Goal: Information Seeking & Learning: Learn about a topic

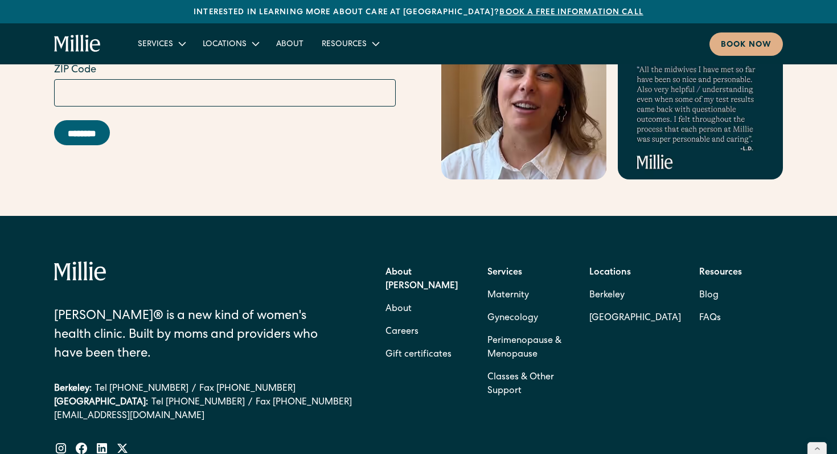
scroll to position [5089, 0]
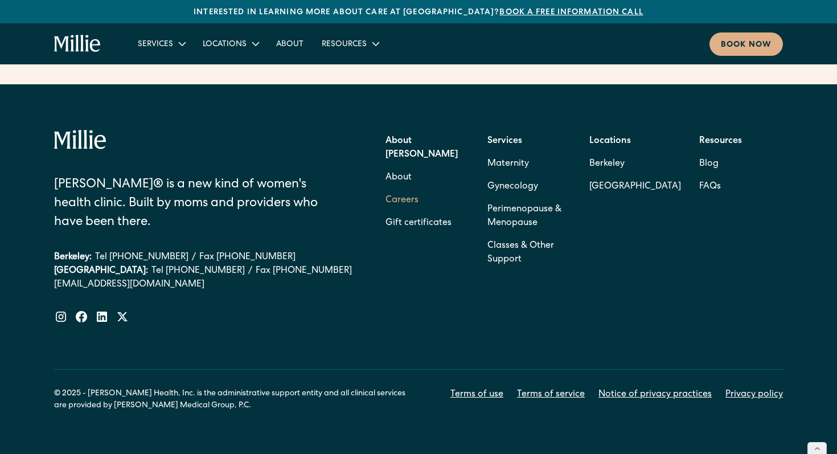
click at [409, 189] on link "Careers" at bounding box center [402, 200] width 33 height 23
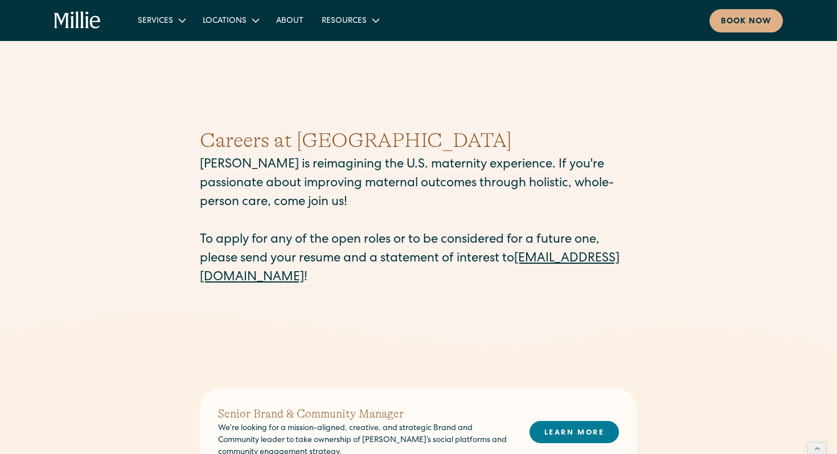
click at [165, 150] on div "Careers at Millie Millie is reimagining the U.S. maternity experience. If you'r…" at bounding box center [418, 206] width 837 height 217
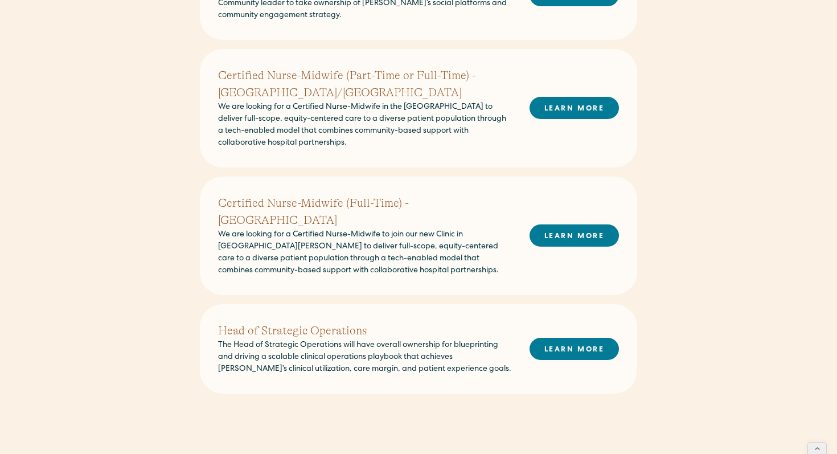
scroll to position [464, 0]
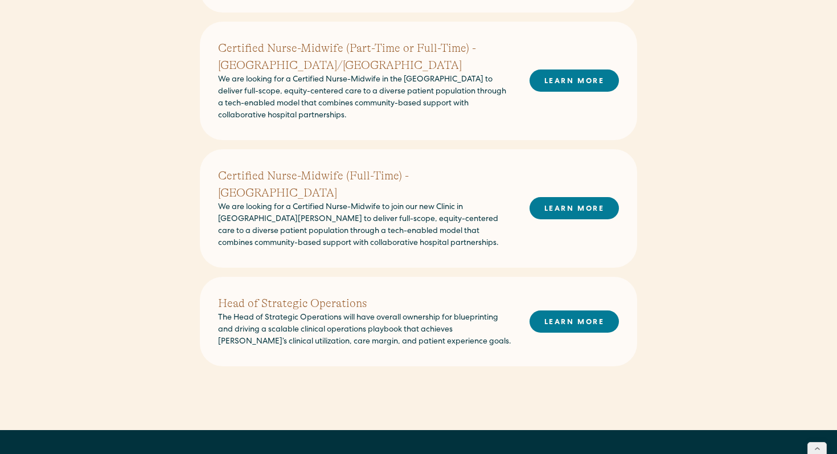
click at [279, 45] on h2 "Certified Nurse-Midwife (Part-Time or Full-Time) - [GEOGRAPHIC_DATA]/[GEOGRAPHI…" at bounding box center [364, 57] width 293 height 34
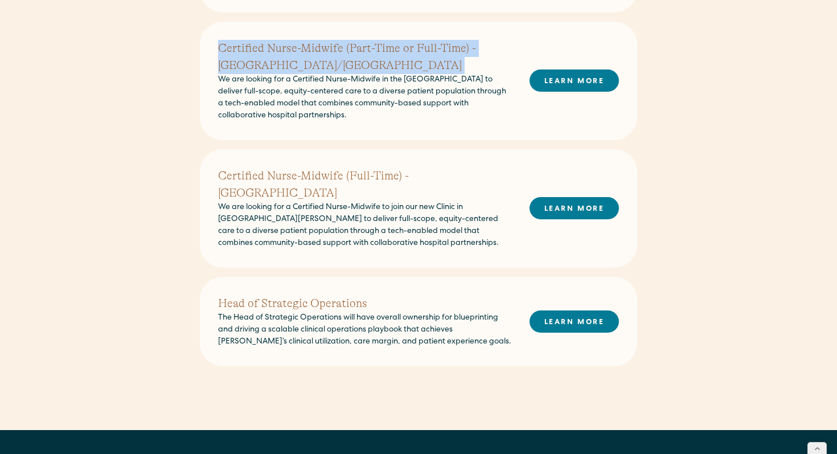
click at [343, 98] on p "We are looking for a Certified Nurse-Midwife in the [GEOGRAPHIC_DATA] to delive…" at bounding box center [364, 98] width 293 height 48
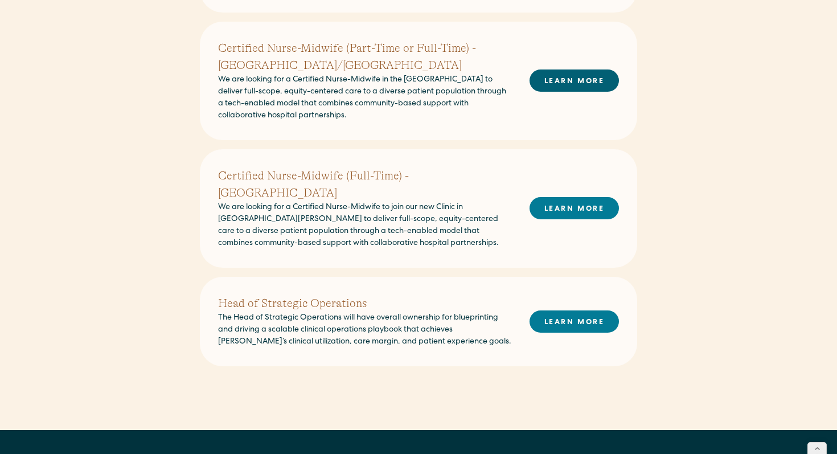
click at [582, 80] on link "LEARN MORE" at bounding box center [574, 81] width 89 height 22
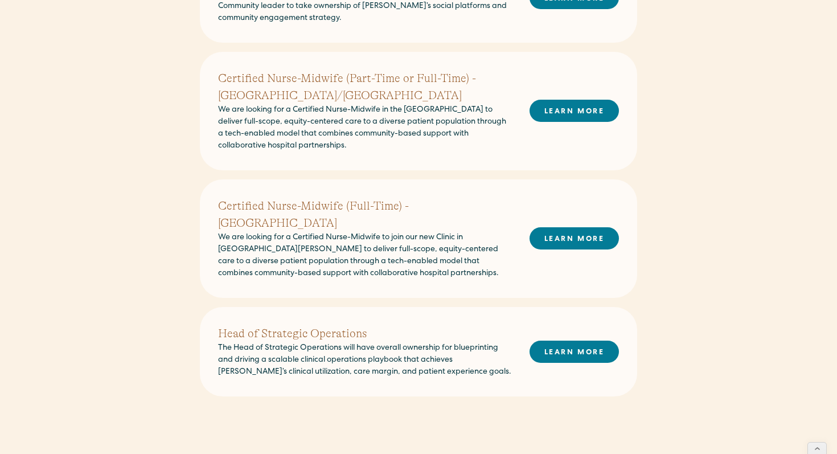
scroll to position [434, 0]
click at [248, 81] on h2 "Certified Nurse-Midwife (Part-Time or Full-Time) - [GEOGRAPHIC_DATA]/[GEOGRAPHI…" at bounding box center [364, 88] width 293 height 34
click at [573, 109] on link "LEARN MORE" at bounding box center [574, 111] width 89 height 22
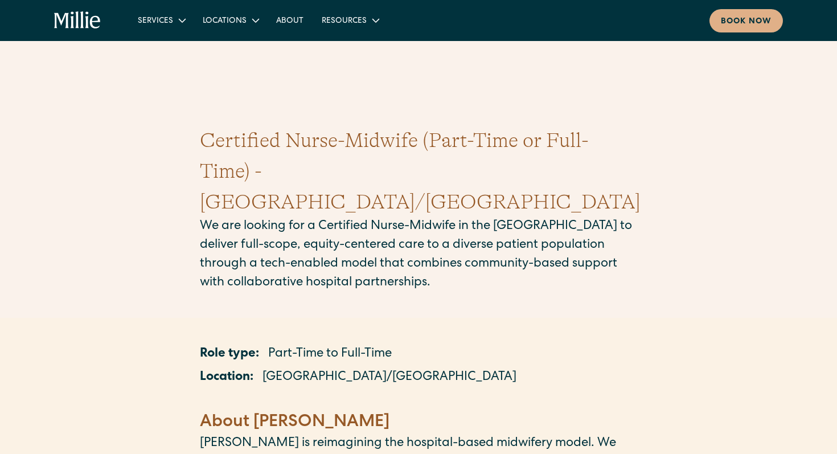
scroll to position [37, 0]
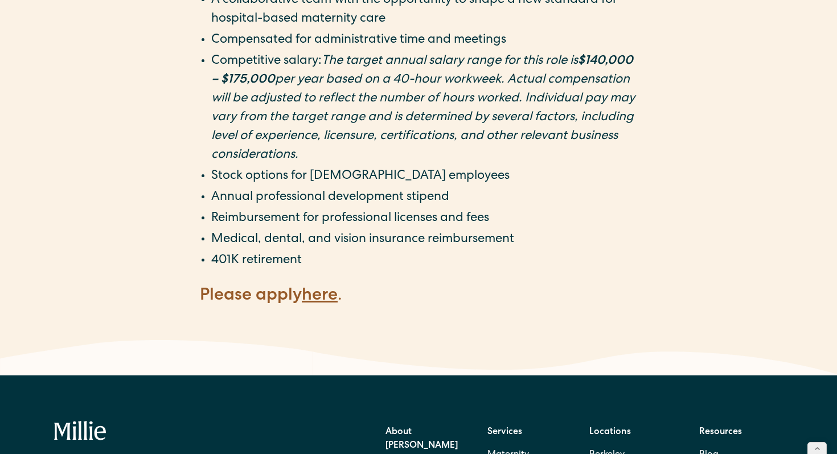
scroll to position [2001, 0]
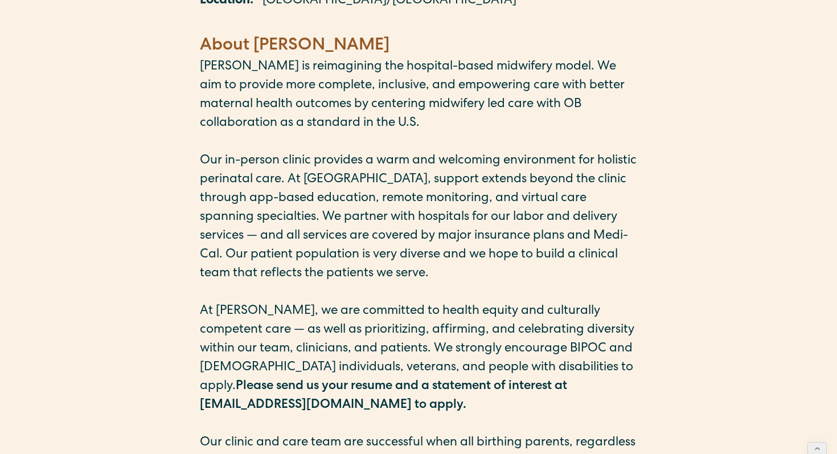
scroll to position [0, 0]
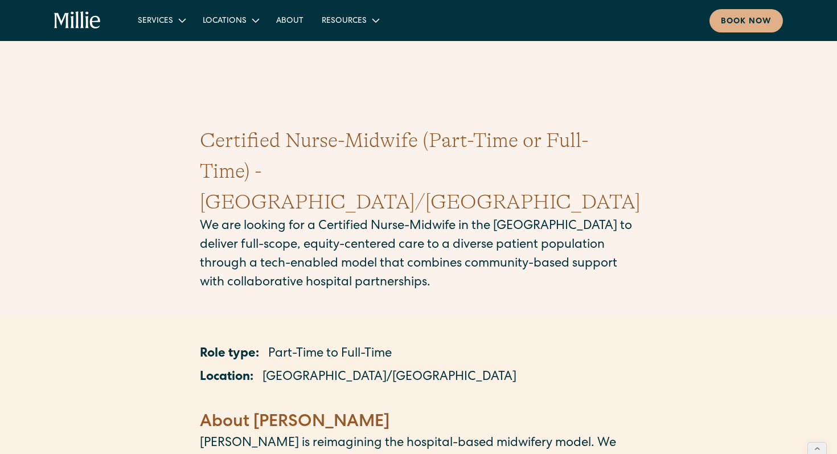
click at [52, 166] on div "Certified Nurse-Midwife (Part-Time or Full-Time) - [GEOGRAPHIC_DATA]/[GEOGRAPHI…" at bounding box center [418, 209] width 837 height 222
click at [761, 231] on div "Certified Nurse-Midwife (Part-Time or Full-Time) - [GEOGRAPHIC_DATA]/[GEOGRAPHI…" at bounding box center [418, 209] width 837 height 222
